Goal: Information Seeking & Learning: Find specific fact

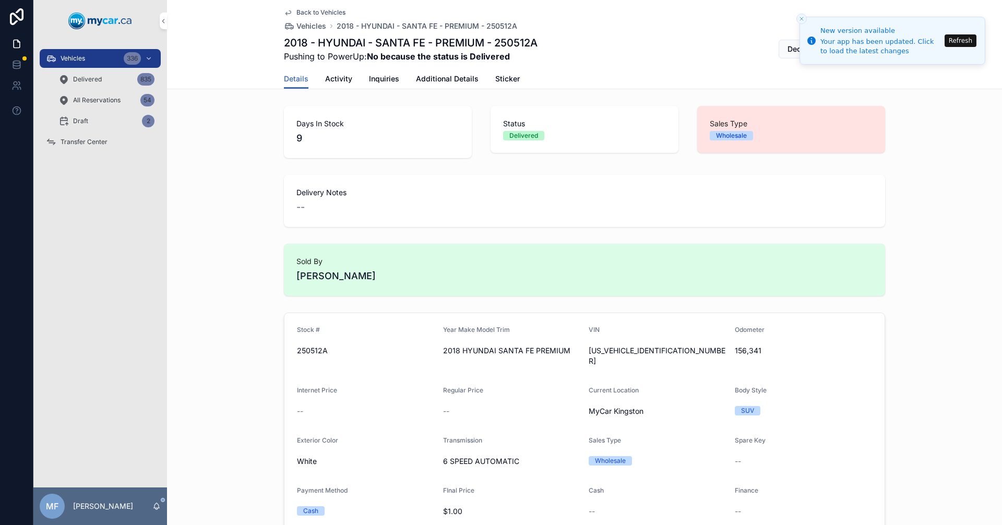
click at [304, 27] on span "Vehicles" at bounding box center [312, 26] width 30 height 10
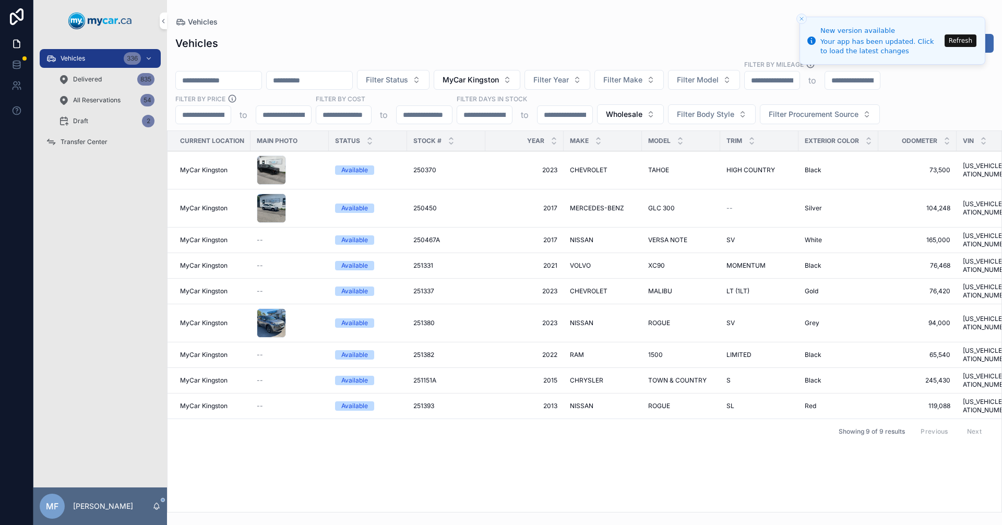
click at [616, 120] on button "Wholesale" at bounding box center [630, 114] width 67 height 20
click at [572, 159] on div "None" at bounding box center [630, 156] width 145 height 17
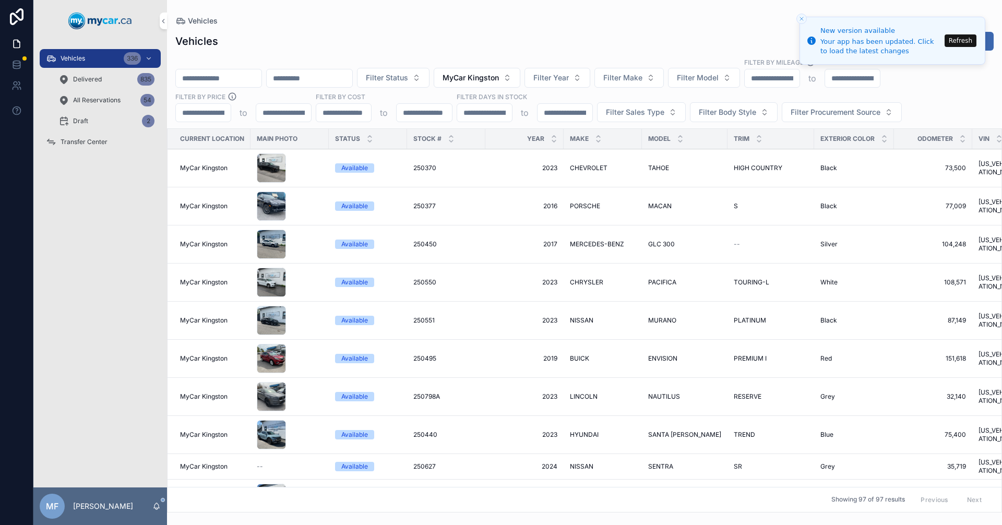
click at [962, 39] on button "Refresh" at bounding box center [961, 40] width 32 height 13
click at [554, 140] on icon "scrollable content" at bounding box center [554, 141] width 7 height 7
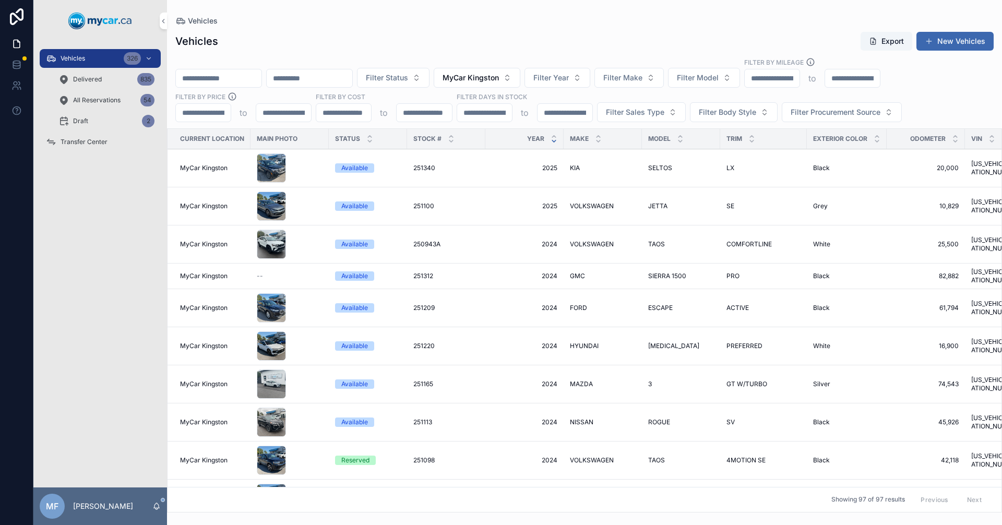
click at [554, 134] on icon "scrollable content" at bounding box center [554, 136] width 7 height 7
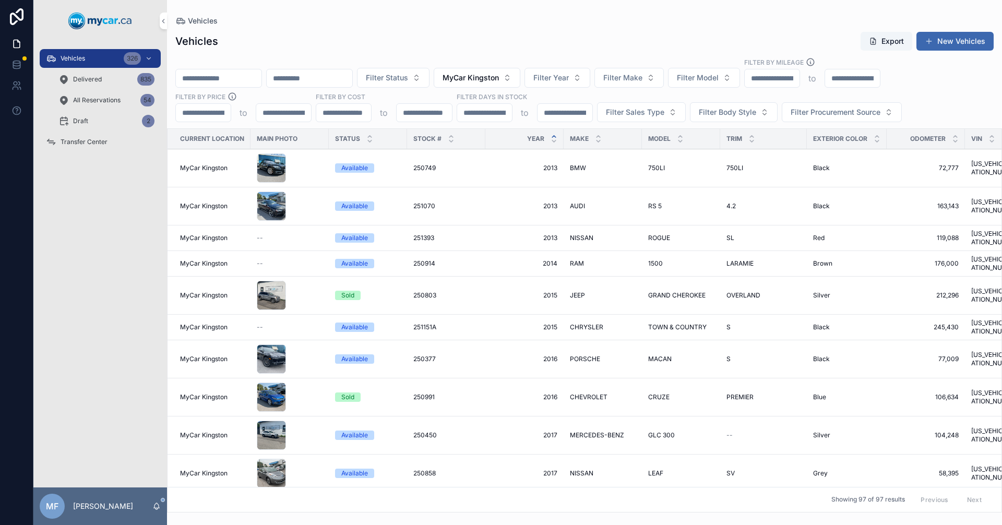
click at [471, 234] on div "251393 251393" at bounding box center [446, 238] width 66 height 8
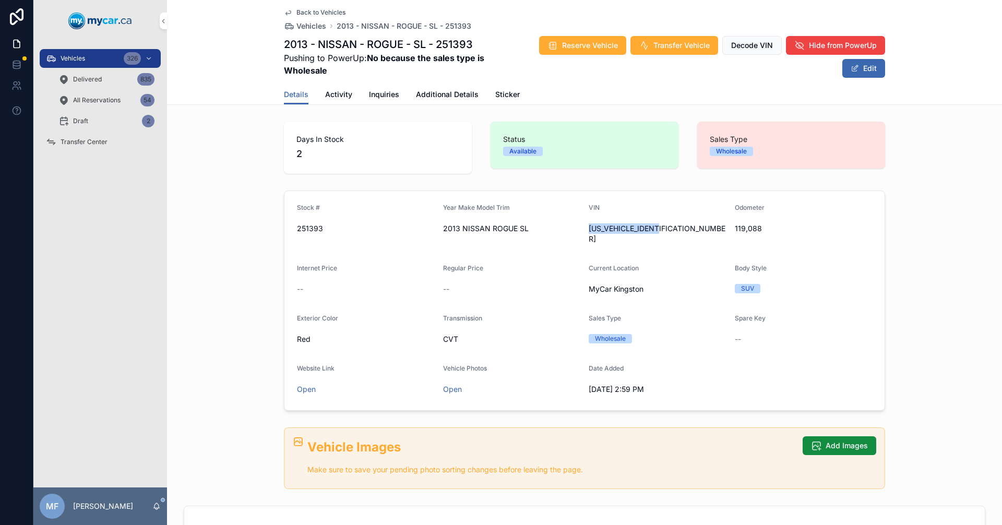
drag, startPoint x: 666, startPoint y: 230, endPoint x: 585, endPoint y: 233, distance: 81.0
click at [589, 233] on span "[US_VEHICLE_IDENTIFICATION_NUMBER]" at bounding box center [658, 233] width 138 height 21
copy span "[US_VEHICLE_IDENTIFICATION_NUMBER]"
click at [629, 232] on span "[US_VEHICLE_IDENTIFICATION_NUMBER]" at bounding box center [658, 233] width 138 height 21
click at [628, 232] on span "[US_VEHICLE_IDENTIFICATION_NUMBER]" at bounding box center [658, 233] width 138 height 21
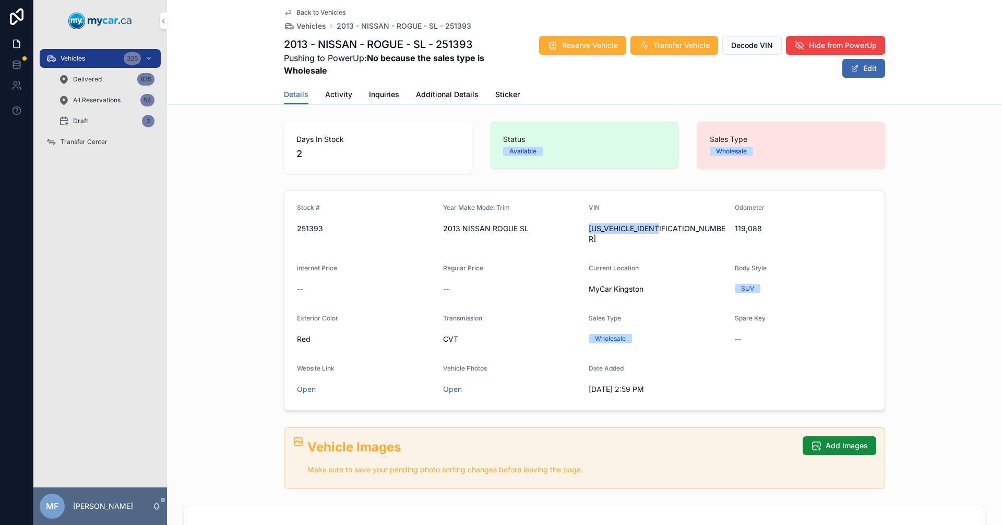
copy span "[US_VEHICLE_IDENTIFICATION_NUMBER]"
